Goal: Navigation & Orientation: Find specific page/section

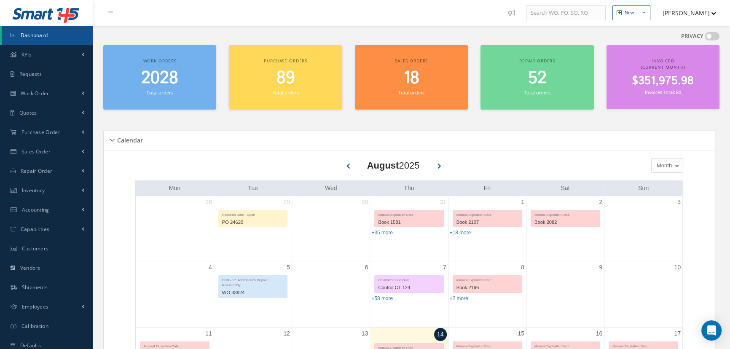
click at [34, 36] on span "Dashboard" at bounding box center [34, 35] width 27 height 7
click at [49, 39] on link "Dashboard" at bounding box center [47, 35] width 91 height 19
